Goal: Use online tool/utility: Utilize a website feature to perform a specific function

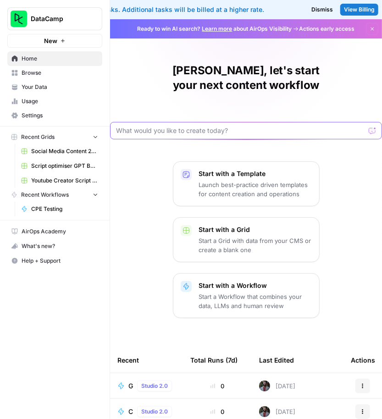
click at [172, 126] on input "text" at bounding box center [240, 130] width 249 height 9
click at [18, 81] on link "Your Data" at bounding box center [54, 87] width 95 height 15
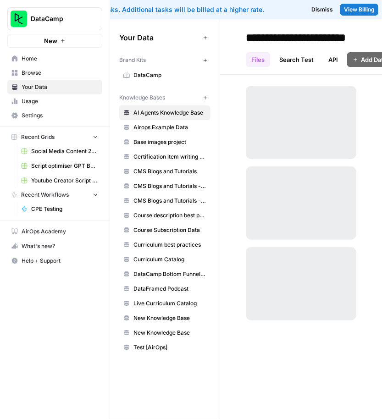
click at [35, 70] on span "Browse" at bounding box center [60, 73] width 77 height 8
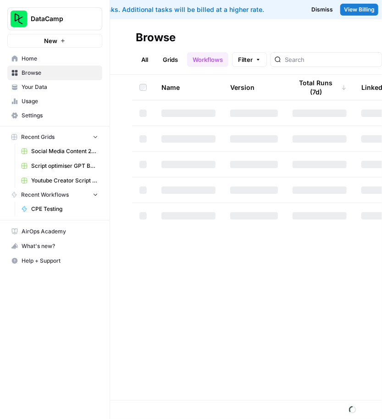
click at [45, 50] on nav "Home Browse Your Data Usage Settings" at bounding box center [55, 87] width 110 height 78
click at [45, 52] on link "Home" at bounding box center [54, 58] width 95 height 15
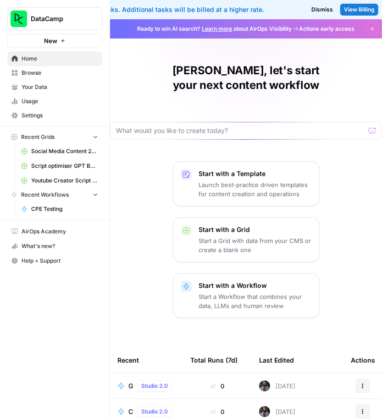
click at [182, 122] on div at bounding box center [246, 130] width 272 height 17
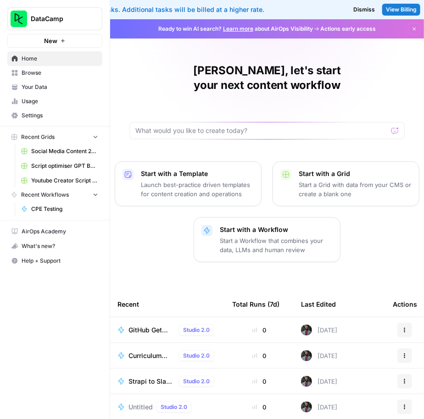
click at [47, 88] on span "Your Data" at bounding box center [60, 87] width 77 height 8
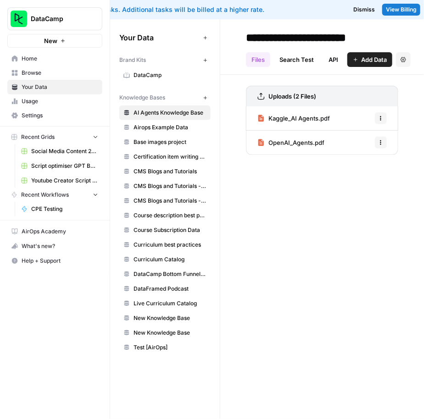
click at [43, 75] on span "Browse" at bounding box center [60, 73] width 77 height 8
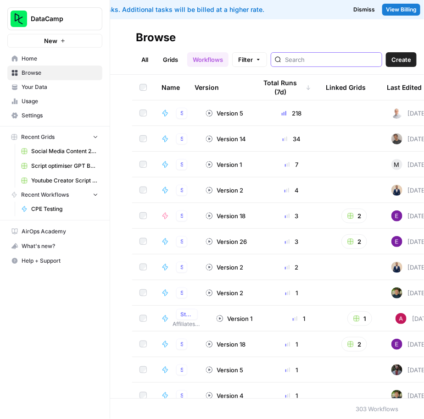
click at [328, 57] on input "search" at bounding box center [331, 59] width 93 height 9
type input "ou"
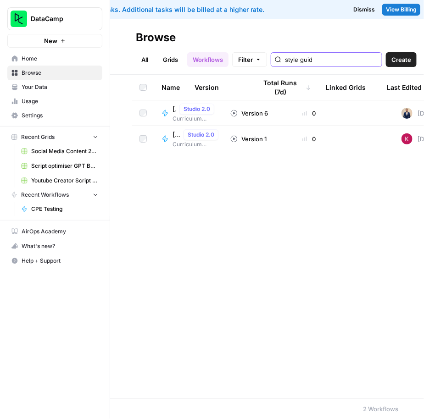
type input "style guid"
click at [163, 115] on icon at bounding box center [164, 113] width 7 height 7
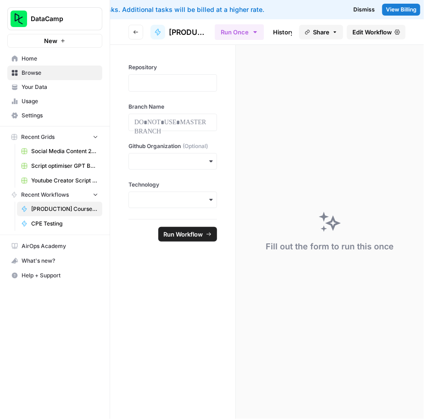
click at [382, 32] on icon at bounding box center [398, 31] width 6 height 5
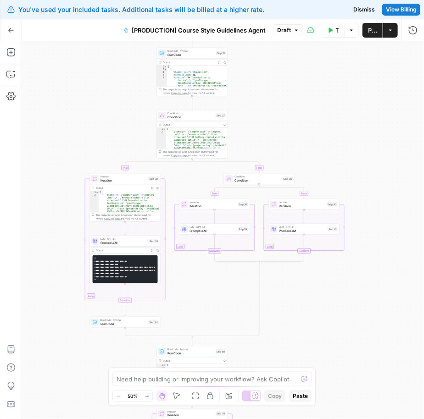
click at [192, 55] on span "Run Code" at bounding box center [190, 54] width 47 height 5
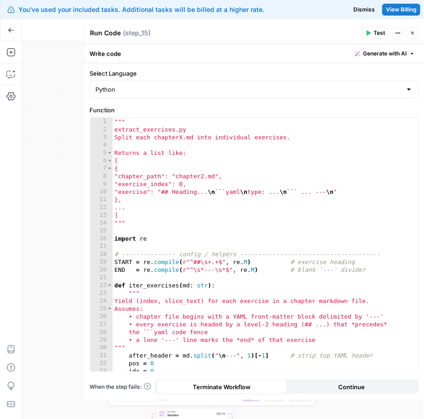
type textarea "***"
click at [250, 207] on div """" extract_exercises.py Split each chapterX.md into individual exercises. Retu…" at bounding box center [265, 253] width 306 height 271
click at [68, 177] on div "true false true false Workflow Set Inputs Inputs Run Code · Python Run Code Ste…" at bounding box center [223, 230] width 402 height 378
click at [382, 29] on button "Close" at bounding box center [412, 33] width 12 height 12
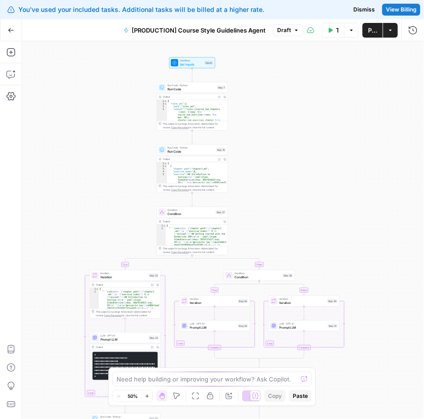
drag, startPoint x: 289, startPoint y: 100, endPoint x: 284, endPoint y: 220, distance: 120.3
click at [284, 220] on div "true false true false Workflow Set Inputs Inputs Run Code · Python Run Code Ste…" at bounding box center [223, 230] width 402 height 378
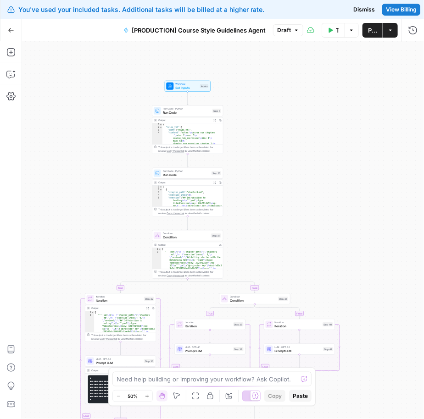
click at [184, 113] on span "Run Code" at bounding box center [187, 112] width 48 height 5
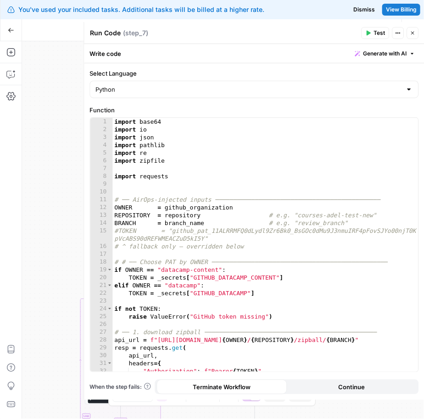
click at [231, 156] on div "import base64 import io import json import pathlib import re import zipfile imp…" at bounding box center [265, 253] width 306 height 271
type textarea "**********"
